Goal: Transaction & Acquisition: Purchase product/service

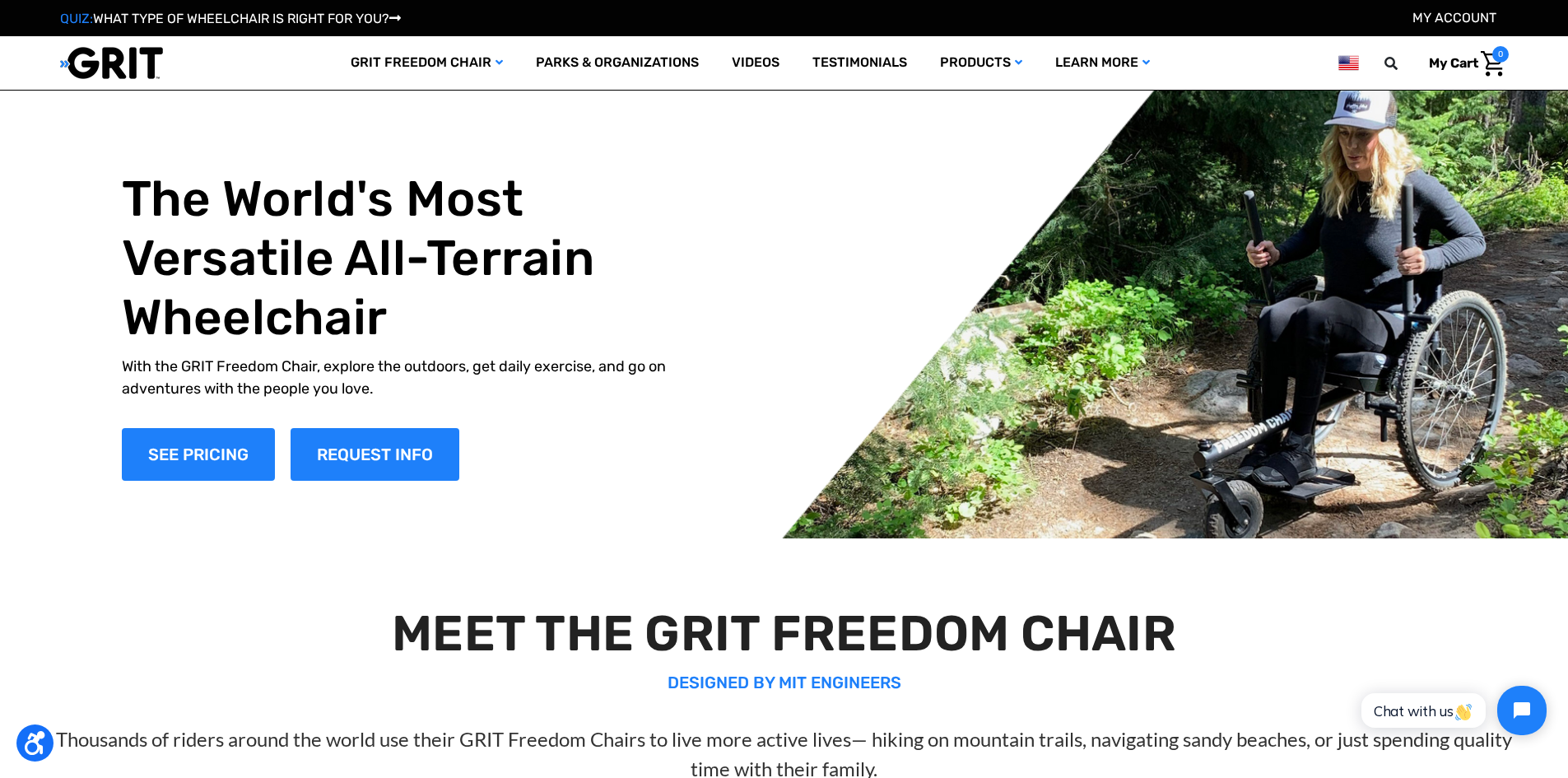
click at [1437, 25] on li "My Account" at bounding box center [1455, 18] width 84 height 20
click at [1441, 19] on link "My Account" at bounding box center [1455, 18] width 84 height 16
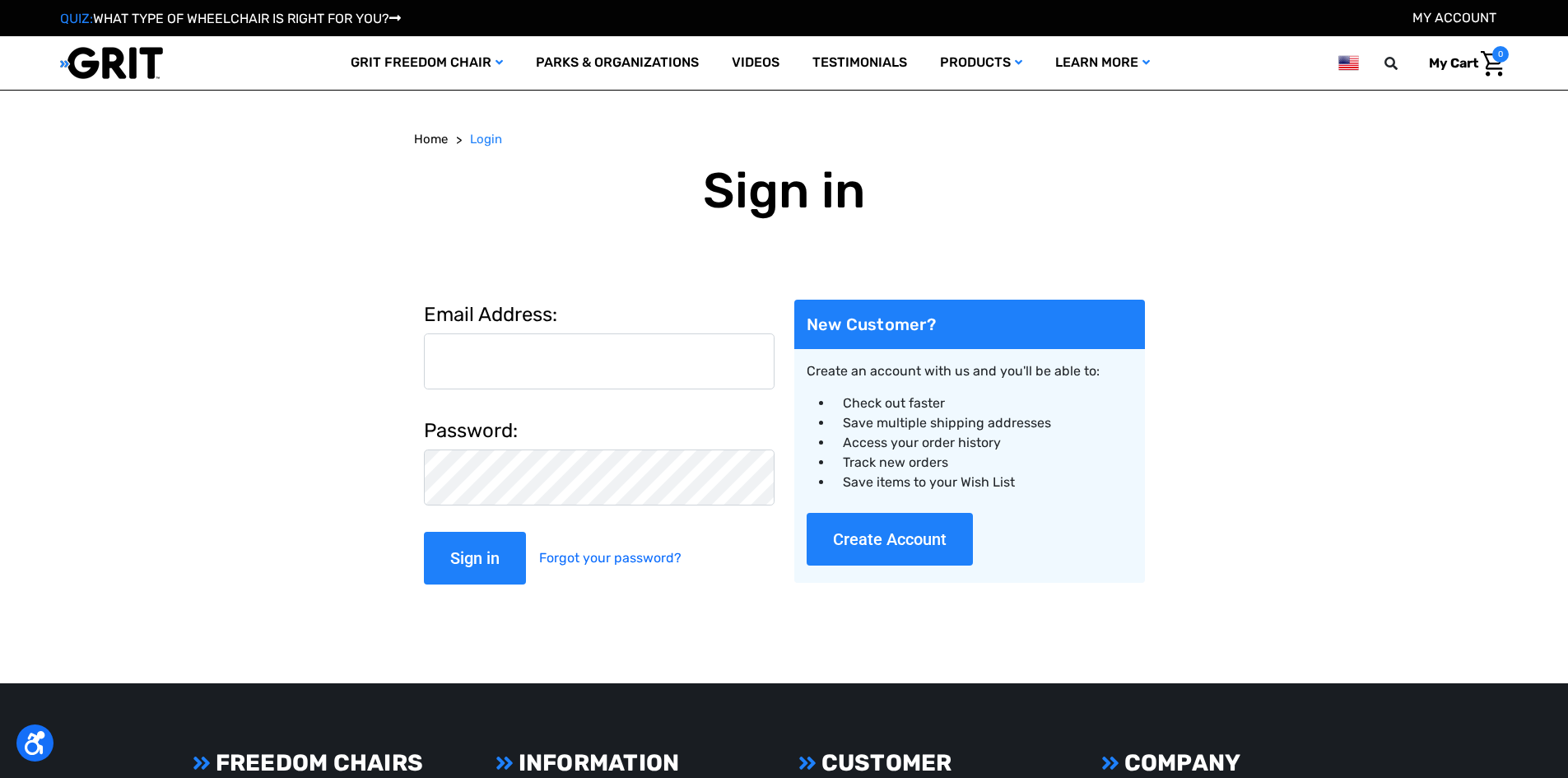
click at [525, 356] on input "Email Address:" at bounding box center [599, 361] width 351 height 56
type input "[EMAIL_ADDRESS][DOMAIN_NAME]"
click at [424, 532] on input "Sign in" at bounding box center [475, 558] width 102 height 53
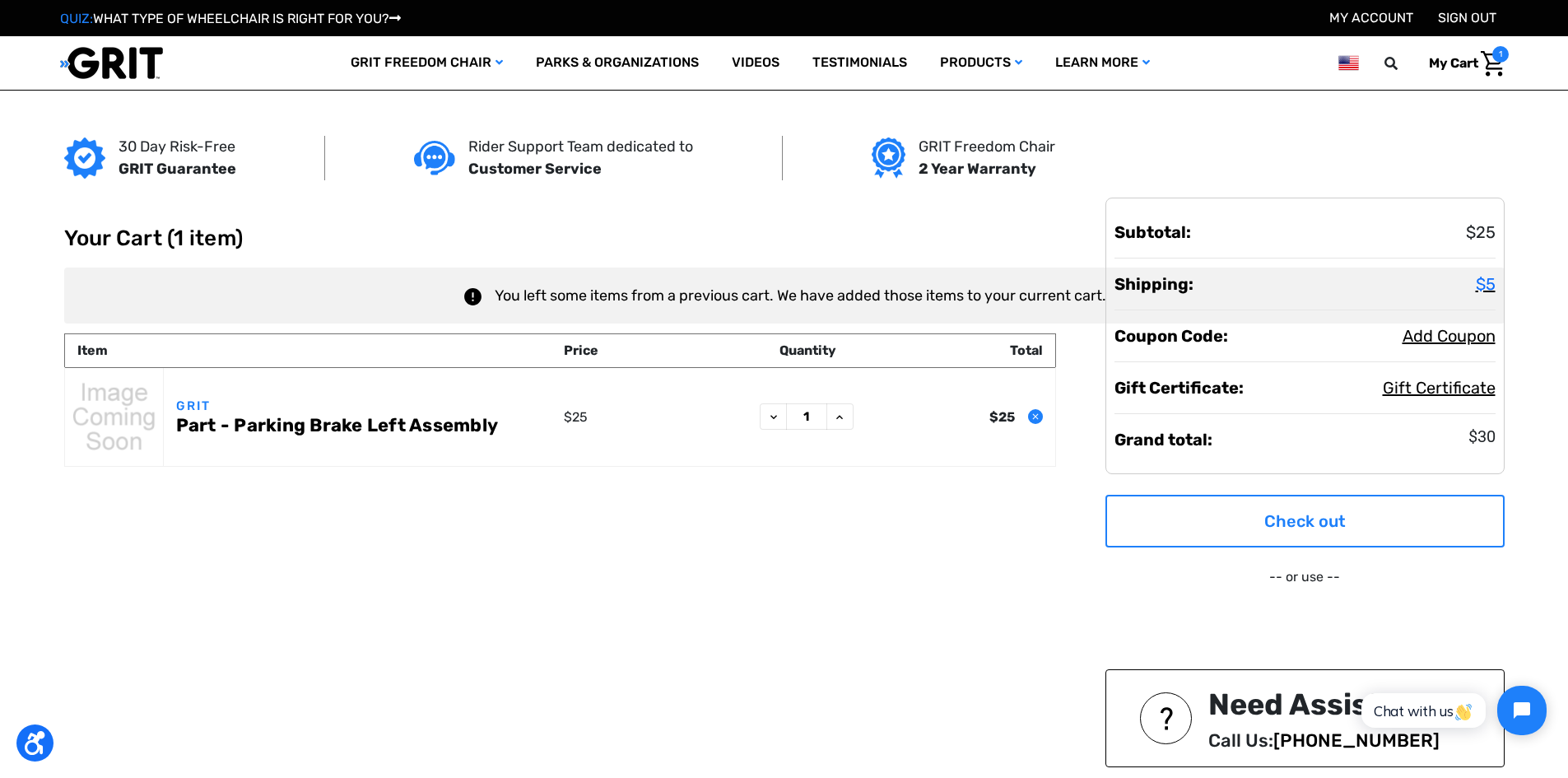
click at [1254, 522] on link "Check out" at bounding box center [1305, 521] width 399 height 53
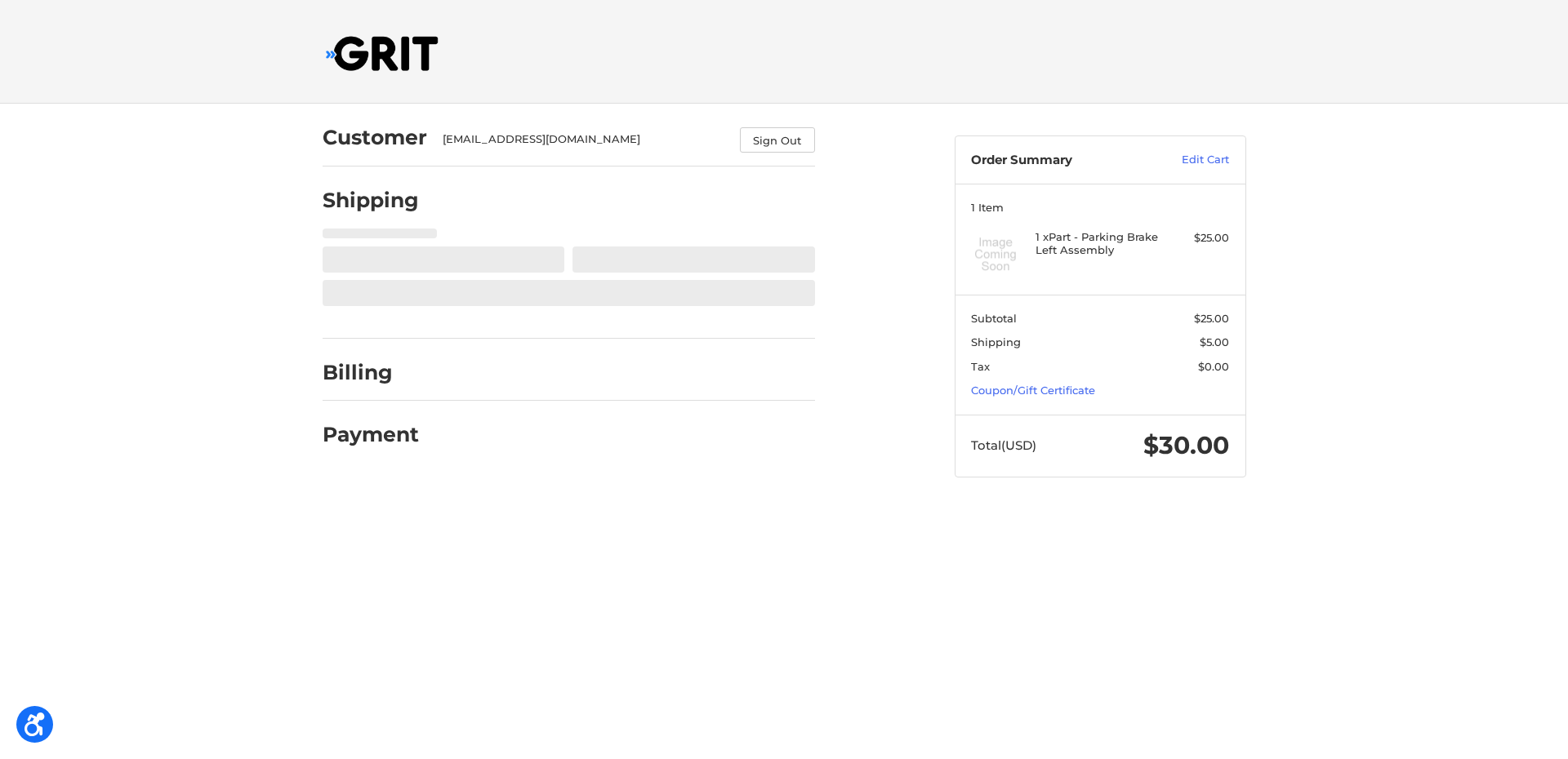
select select "US"
select select "ID"
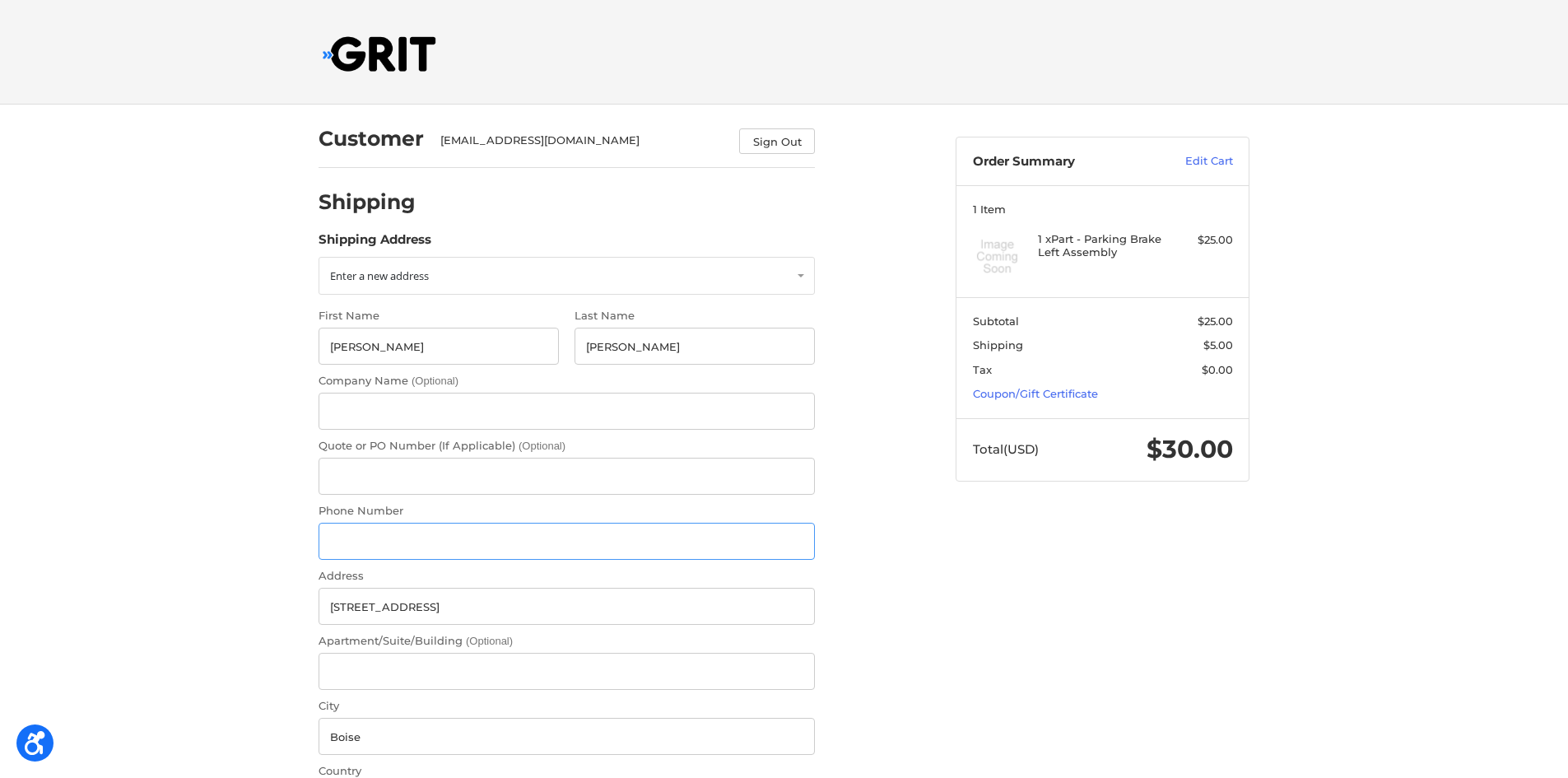
click at [341, 528] on input "Phone Number" at bounding box center [567, 541] width 497 height 37
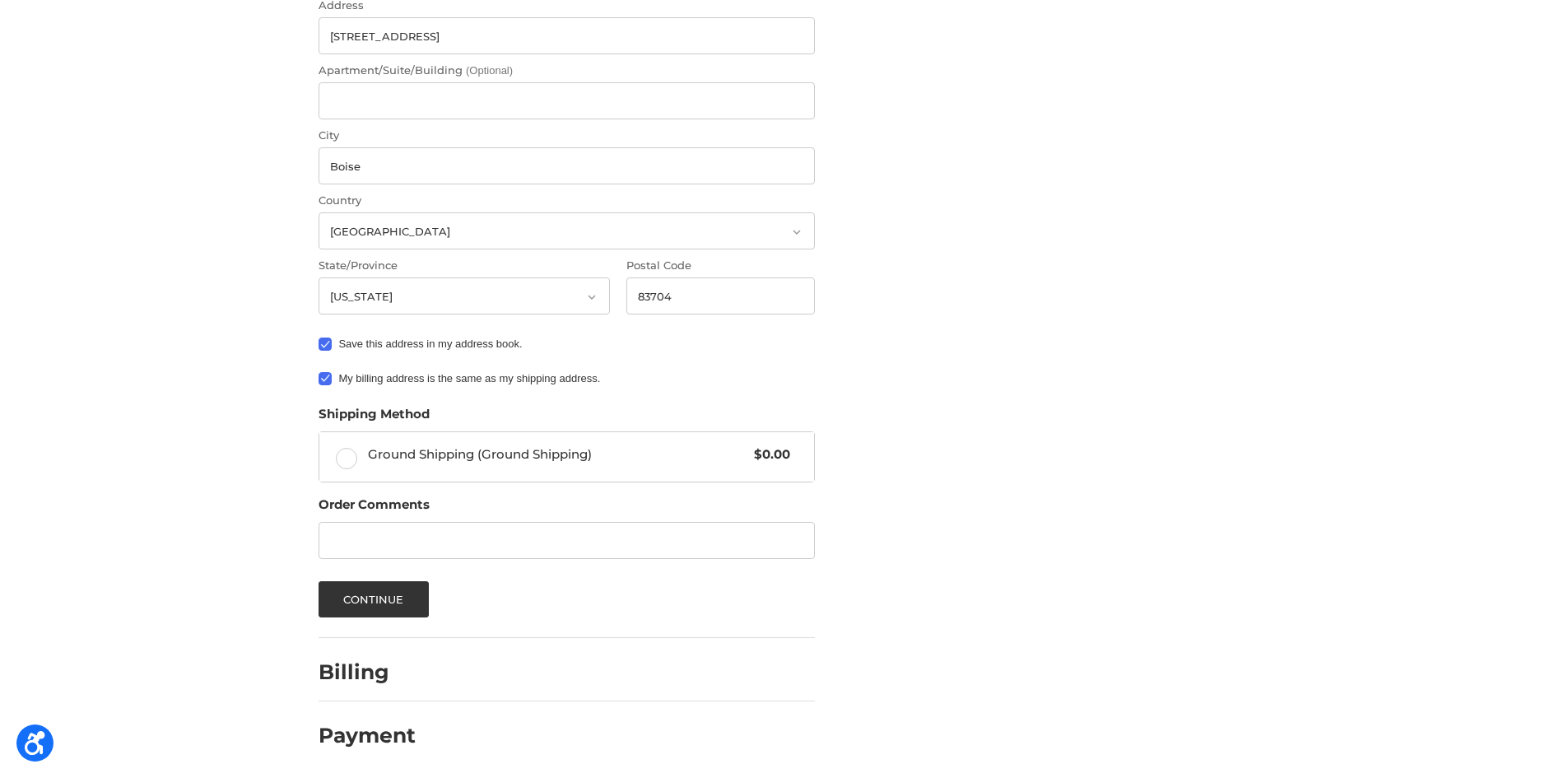
scroll to position [572, 0]
type input "2089544546"
click at [382, 593] on button "Continue" at bounding box center [373, 598] width 110 height 36
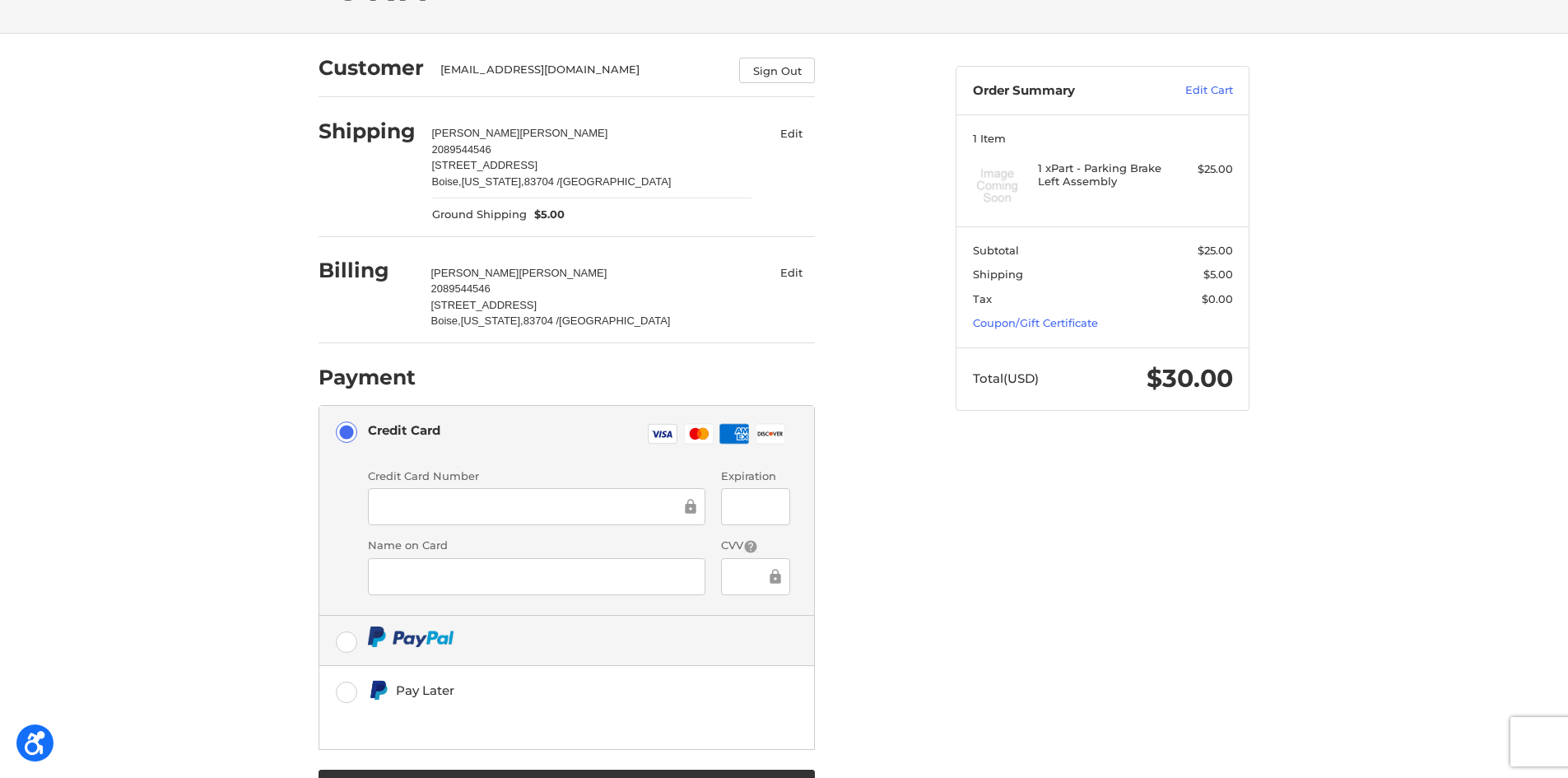
scroll to position [72, 0]
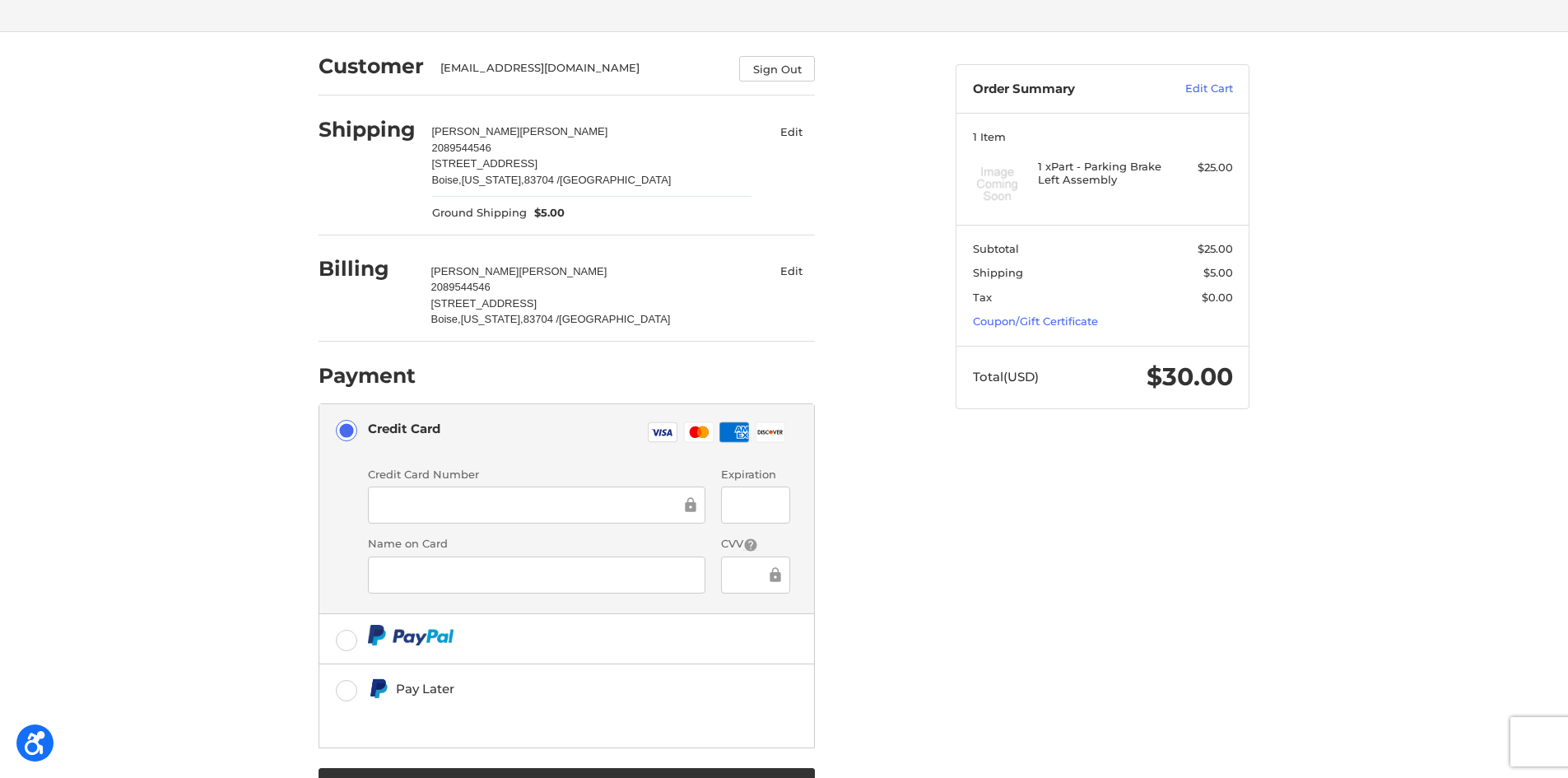
click at [446, 493] on div at bounding box center [537, 505] width 337 height 37
click at [440, 514] on iframe at bounding box center [530, 505] width 302 height 19
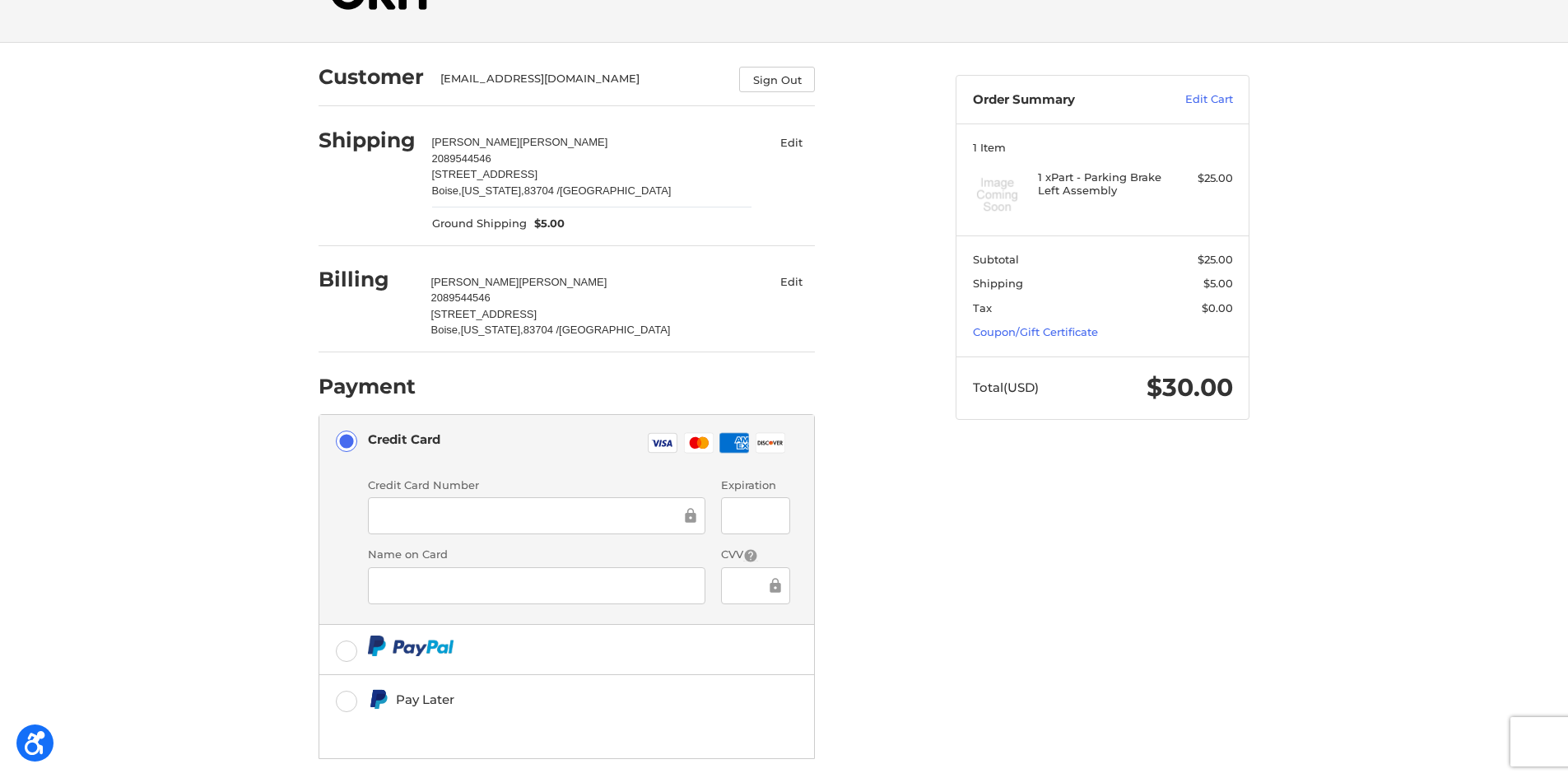
scroll to position [144, 0]
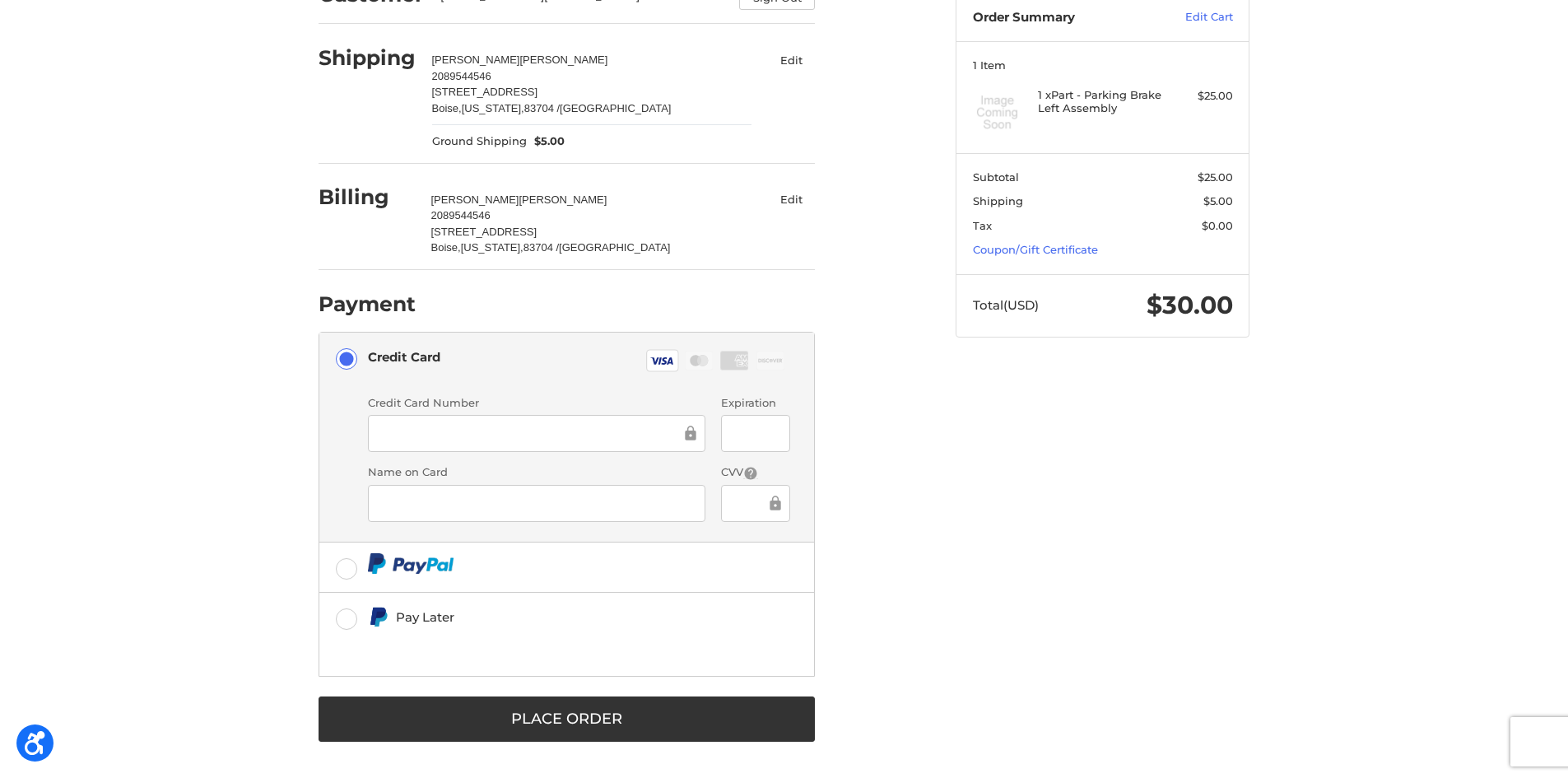
click at [397, 487] on div at bounding box center [537, 504] width 337 height 37
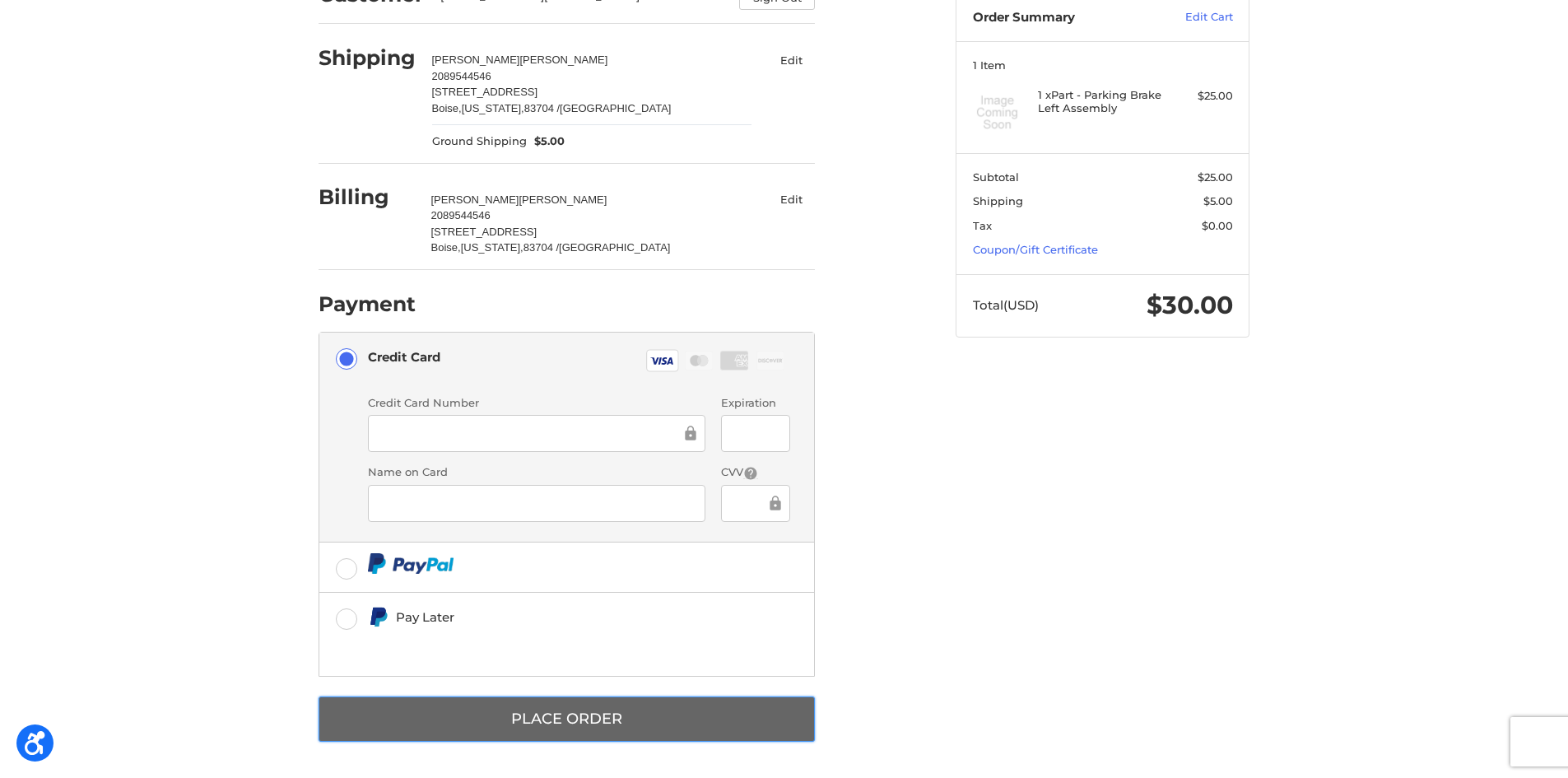
click at [623, 717] on button "Place Order" at bounding box center [567, 719] width 497 height 45
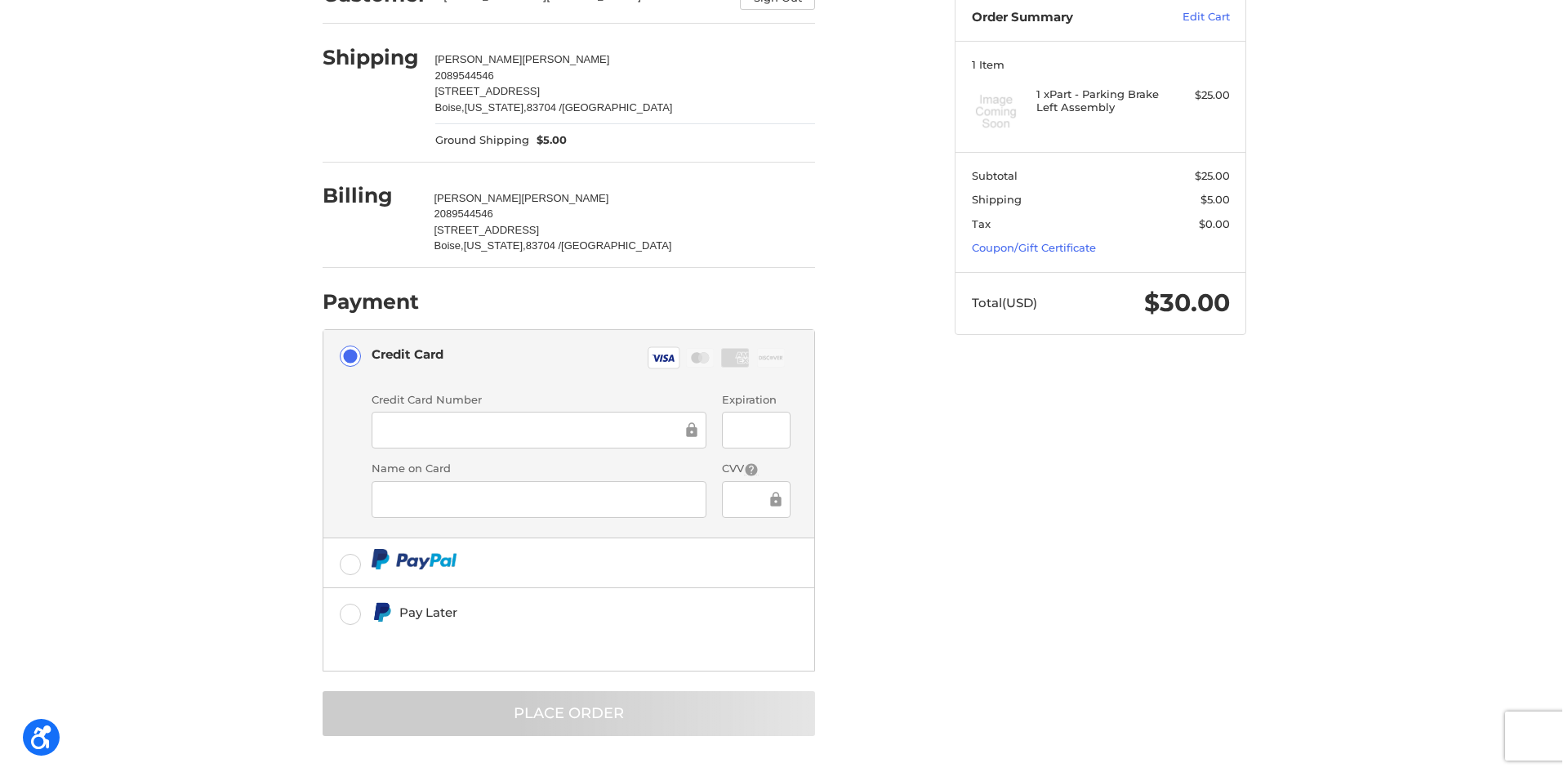
scroll to position [0, 0]
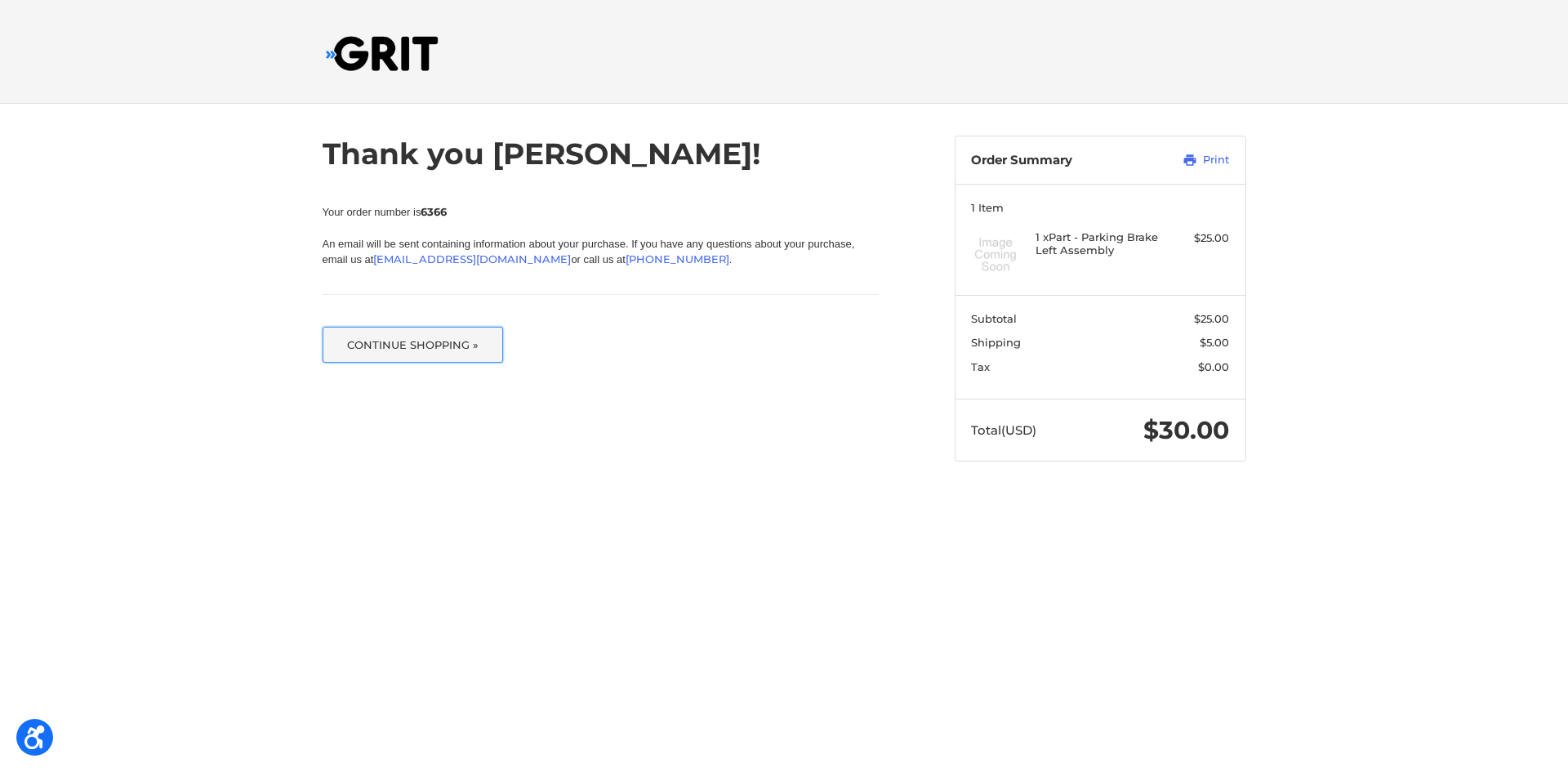
click at [425, 346] on button "Continue Shopping »" at bounding box center [414, 344] width 181 height 36
